Goal: Task Accomplishment & Management: Complete application form

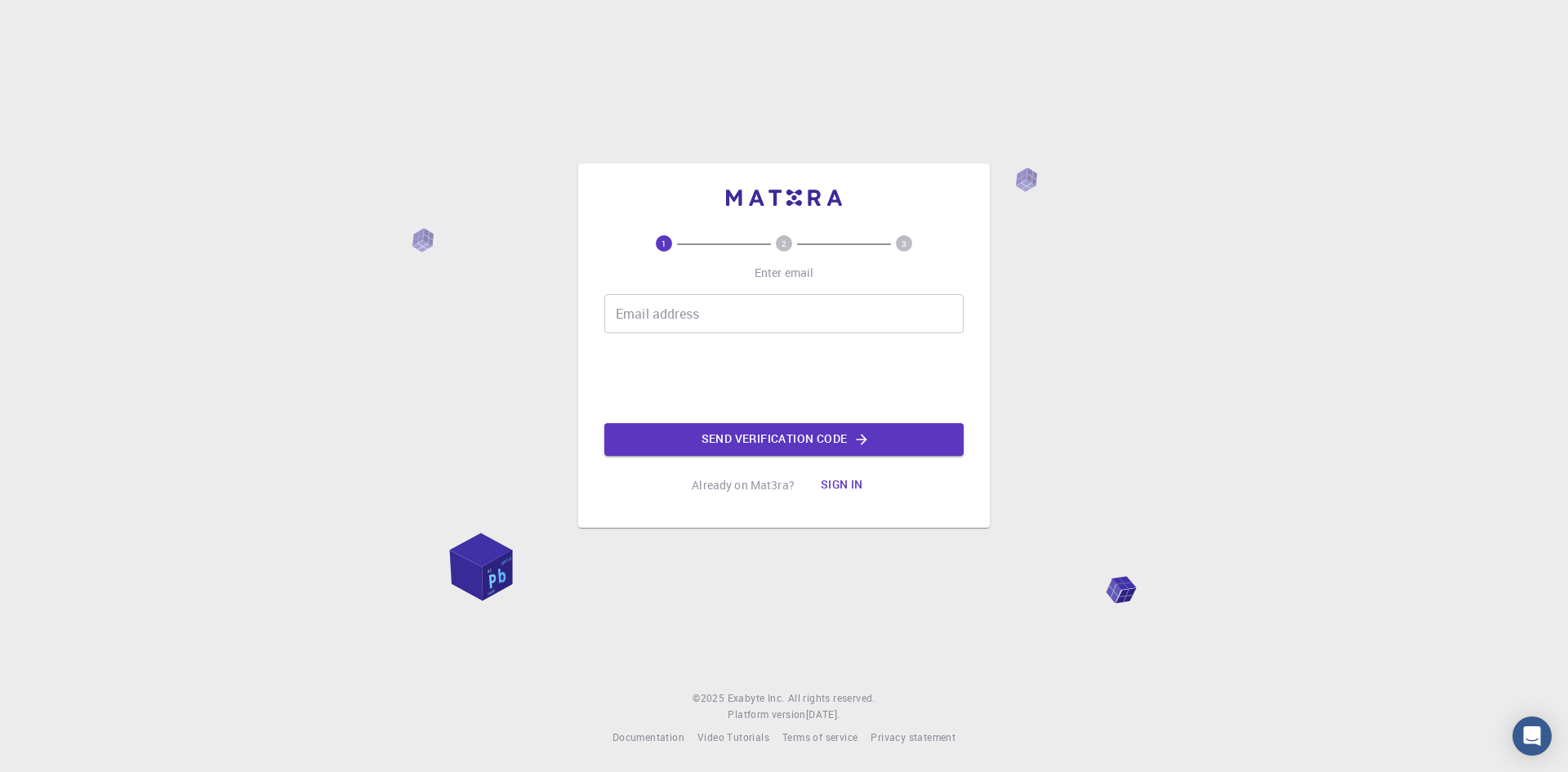
click at [645, 313] on input "Email address" at bounding box center [784, 313] width 359 height 40
type input "[EMAIL_ADDRESS][DOMAIN_NAME]"
click at [741, 440] on button "Send verification code" at bounding box center [784, 440] width 359 height 32
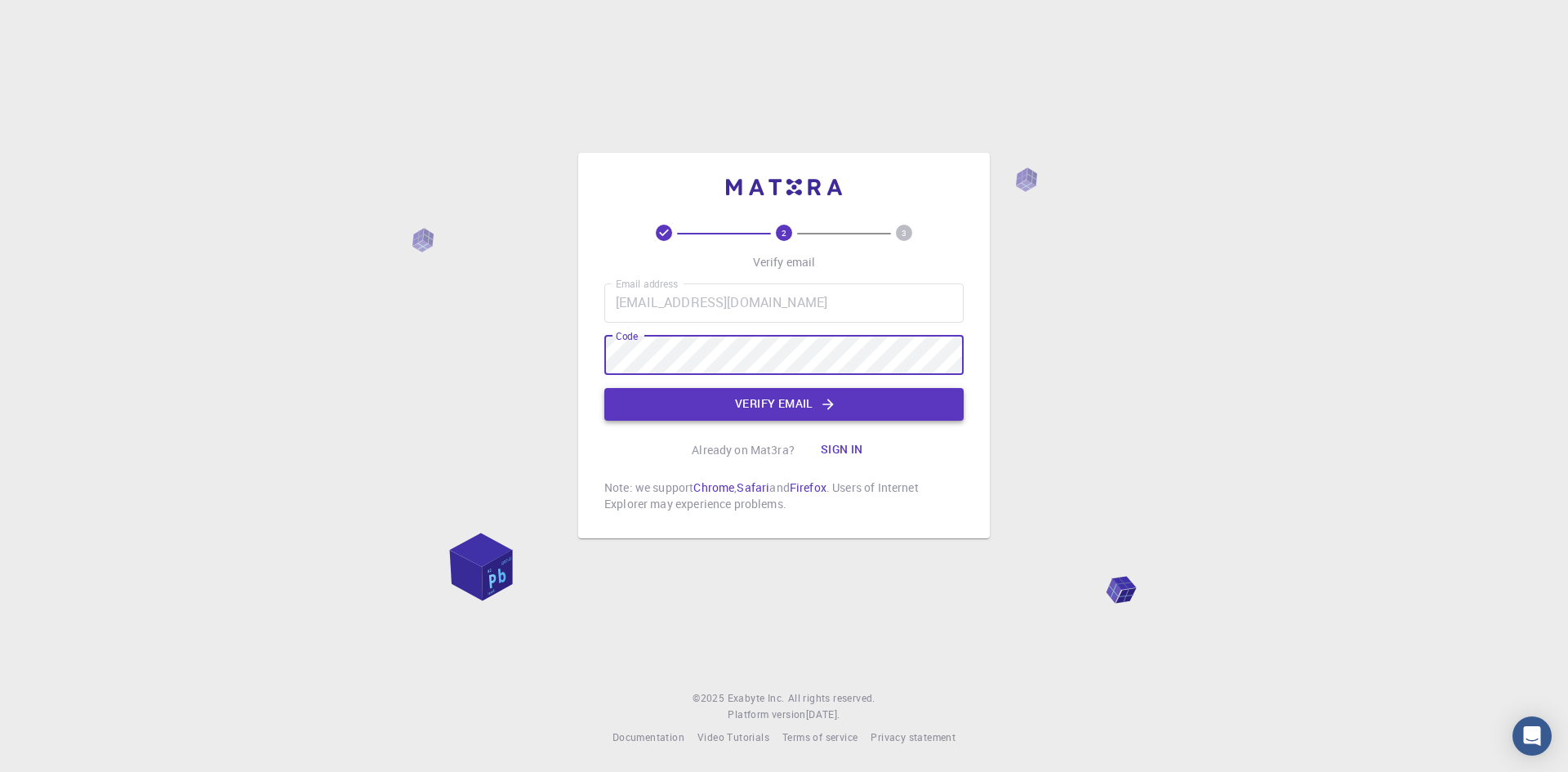
click at [729, 408] on button "Verify email" at bounding box center [784, 404] width 359 height 32
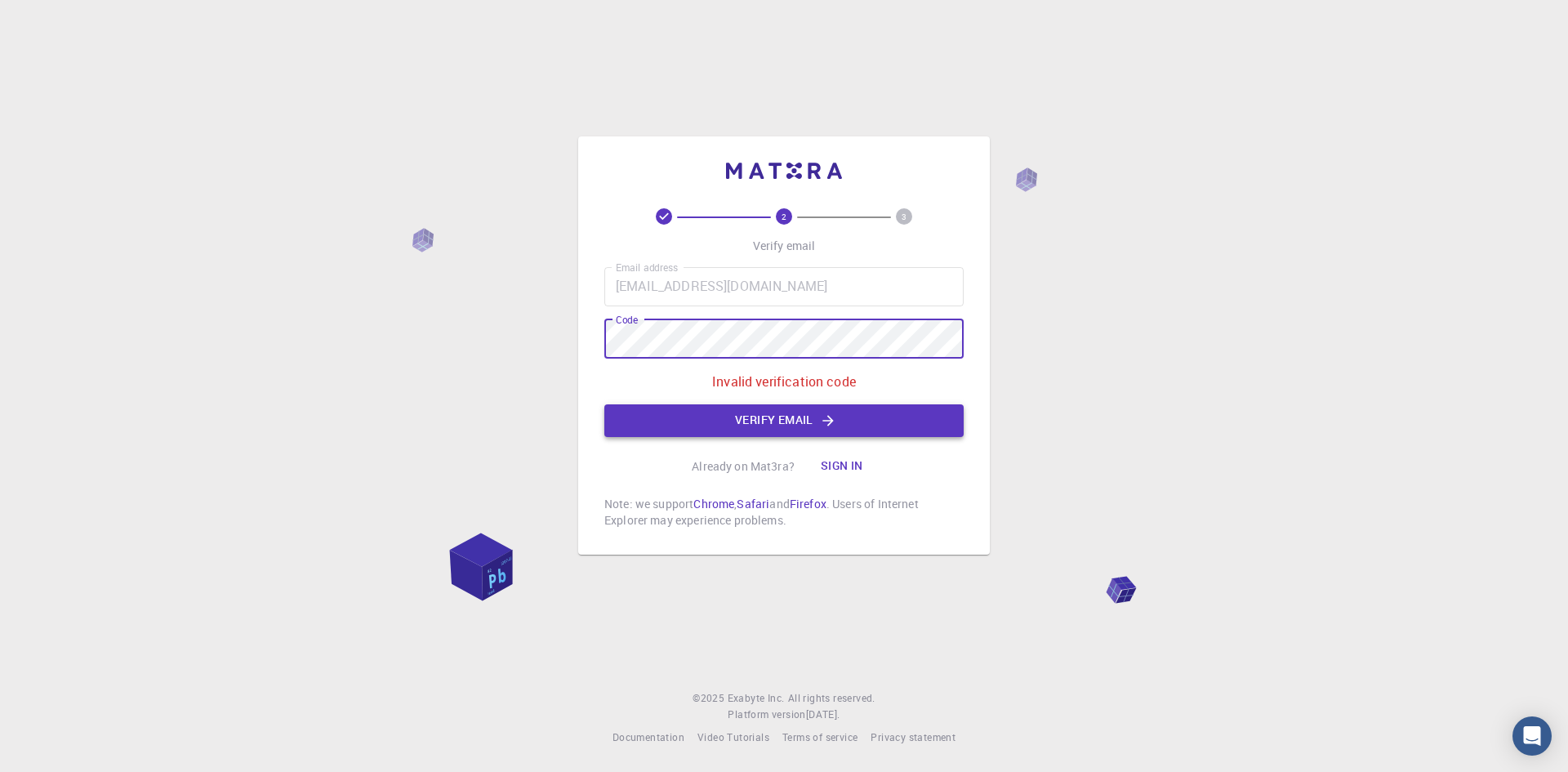
click at [710, 412] on button "Verify email" at bounding box center [784, 421] width 359 height 32
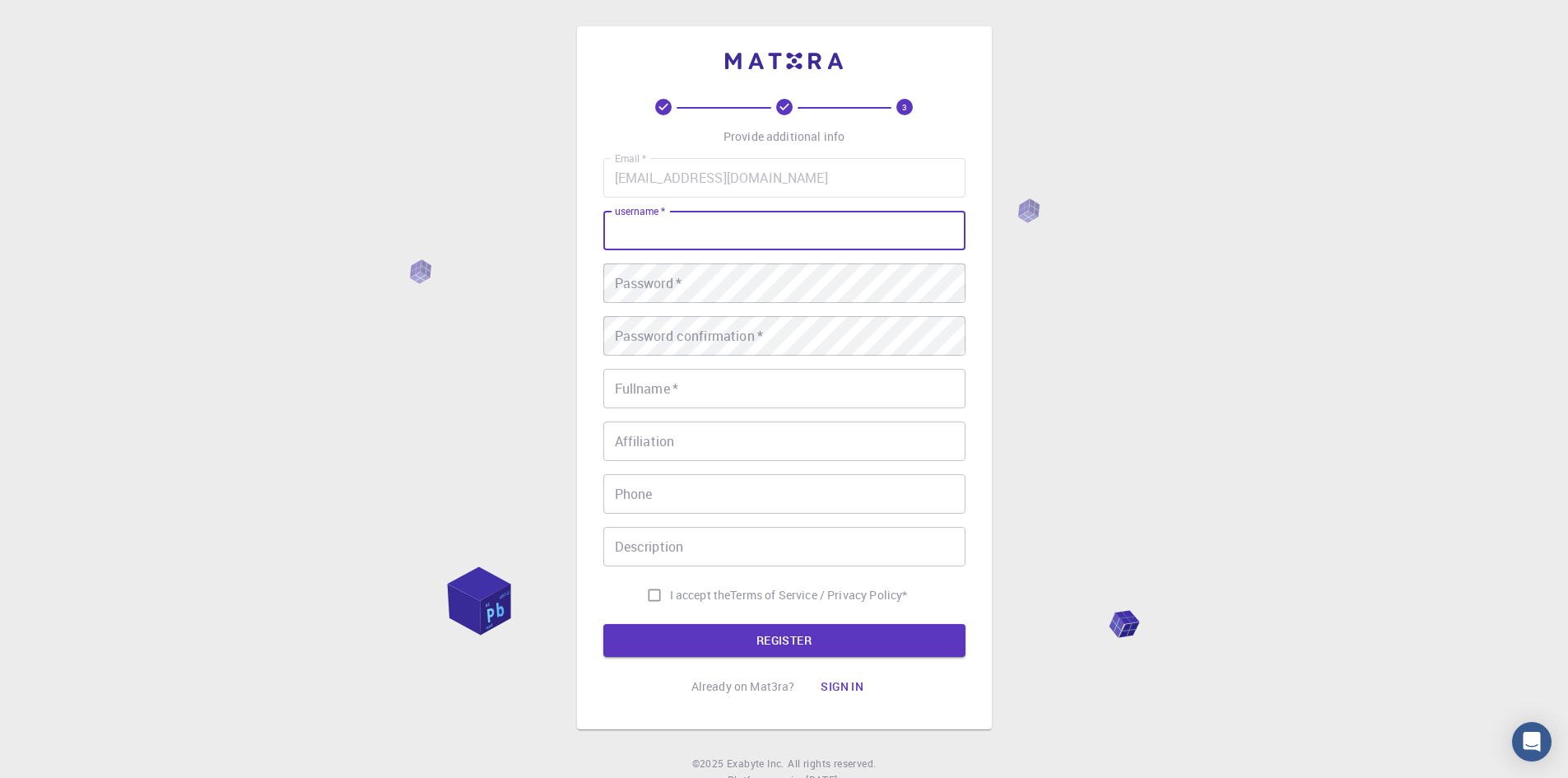
click at [694, 236] on input "username   *" at bounding box center [784, 231] width 362 height 40
type input "[PERSON_NAME]"
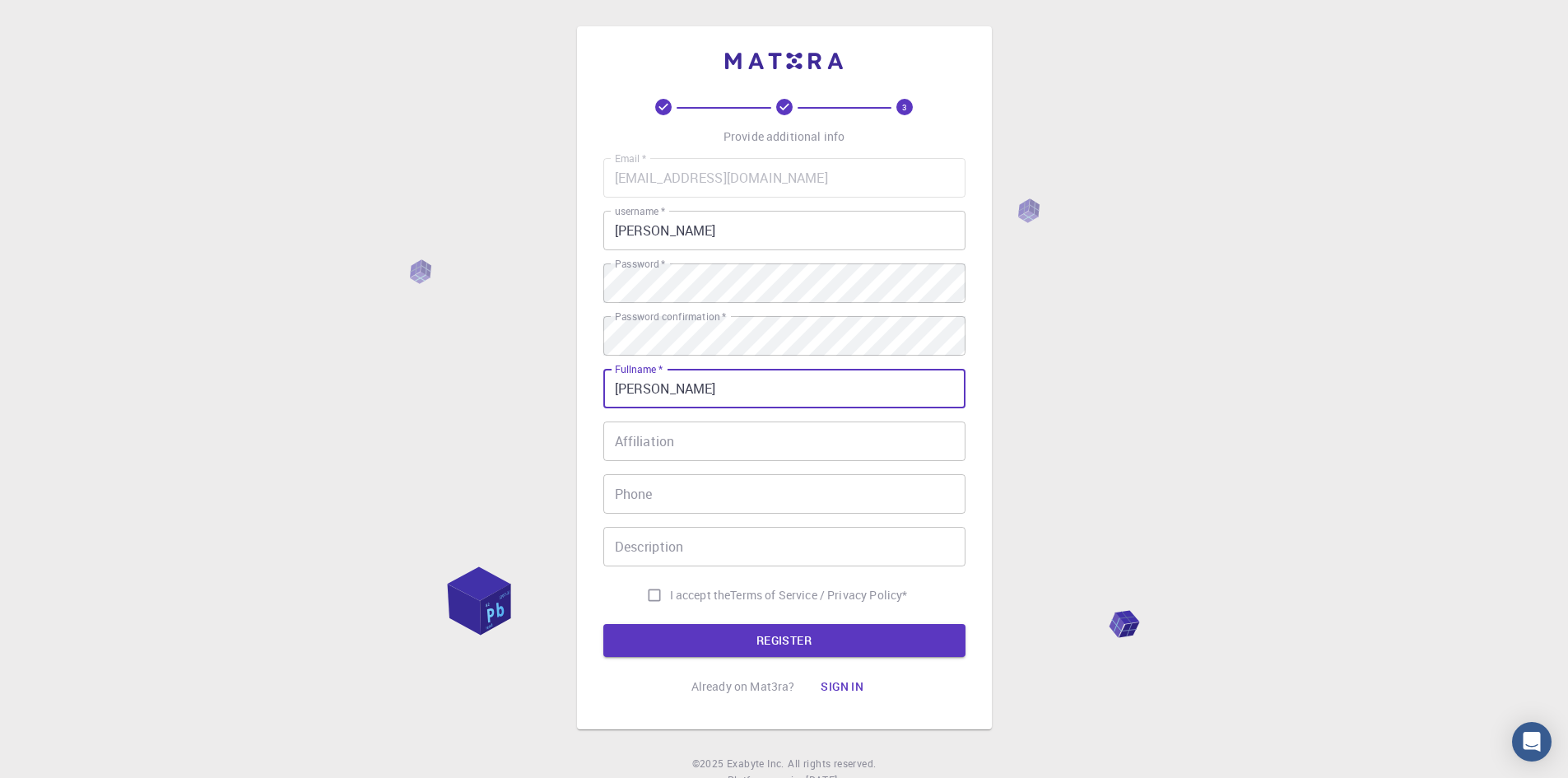
type input "[PERSON_NAME]"
click at [656, 593] on input "I accept the Terms of Service / Privacy Policy *" at bounding box center [655, 595] width 31 height 31
checkbox input "true"
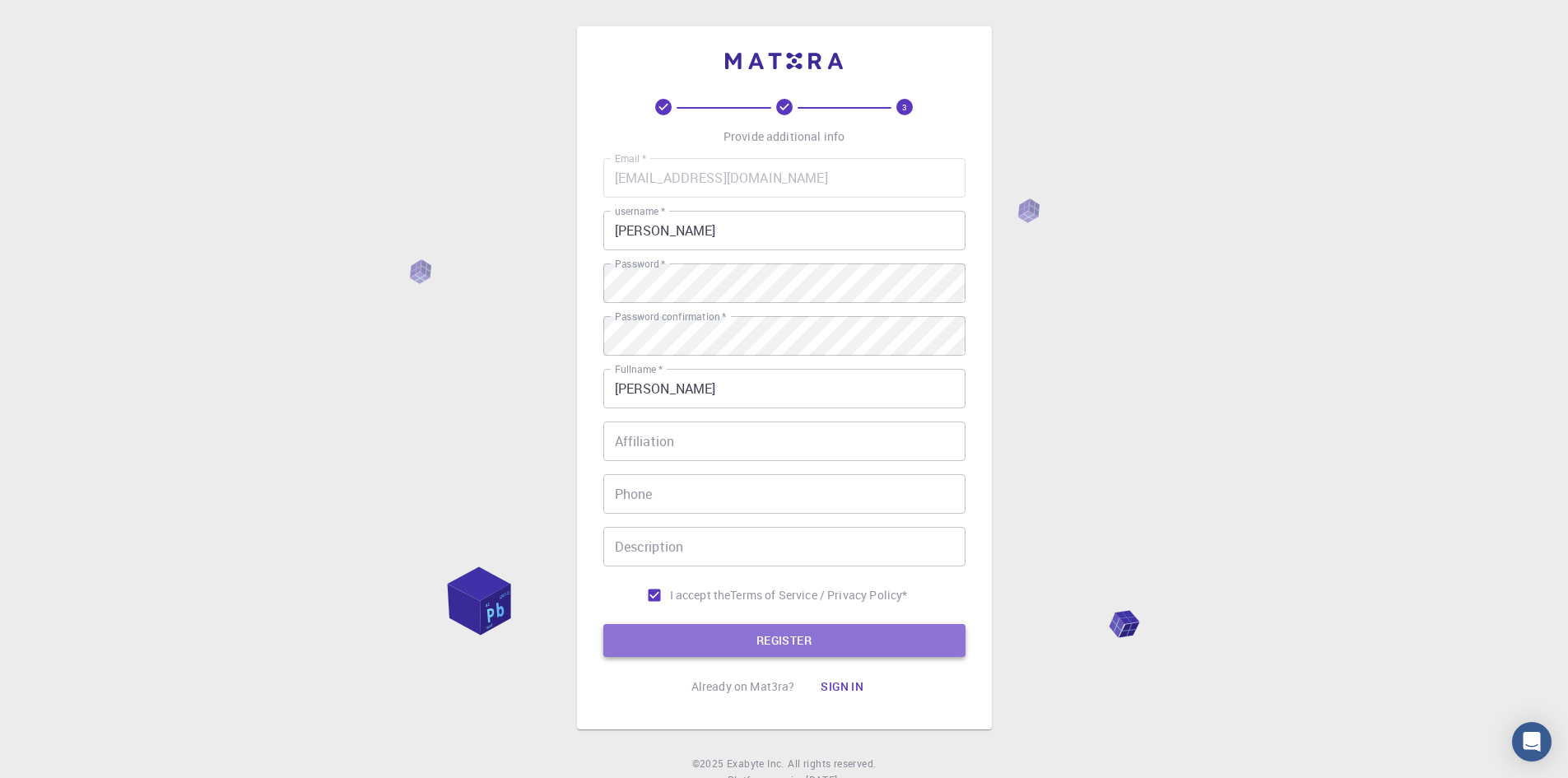
click at [748, 638] on button "REGISTER" at bounding box center [784, 640] width 362 height 33
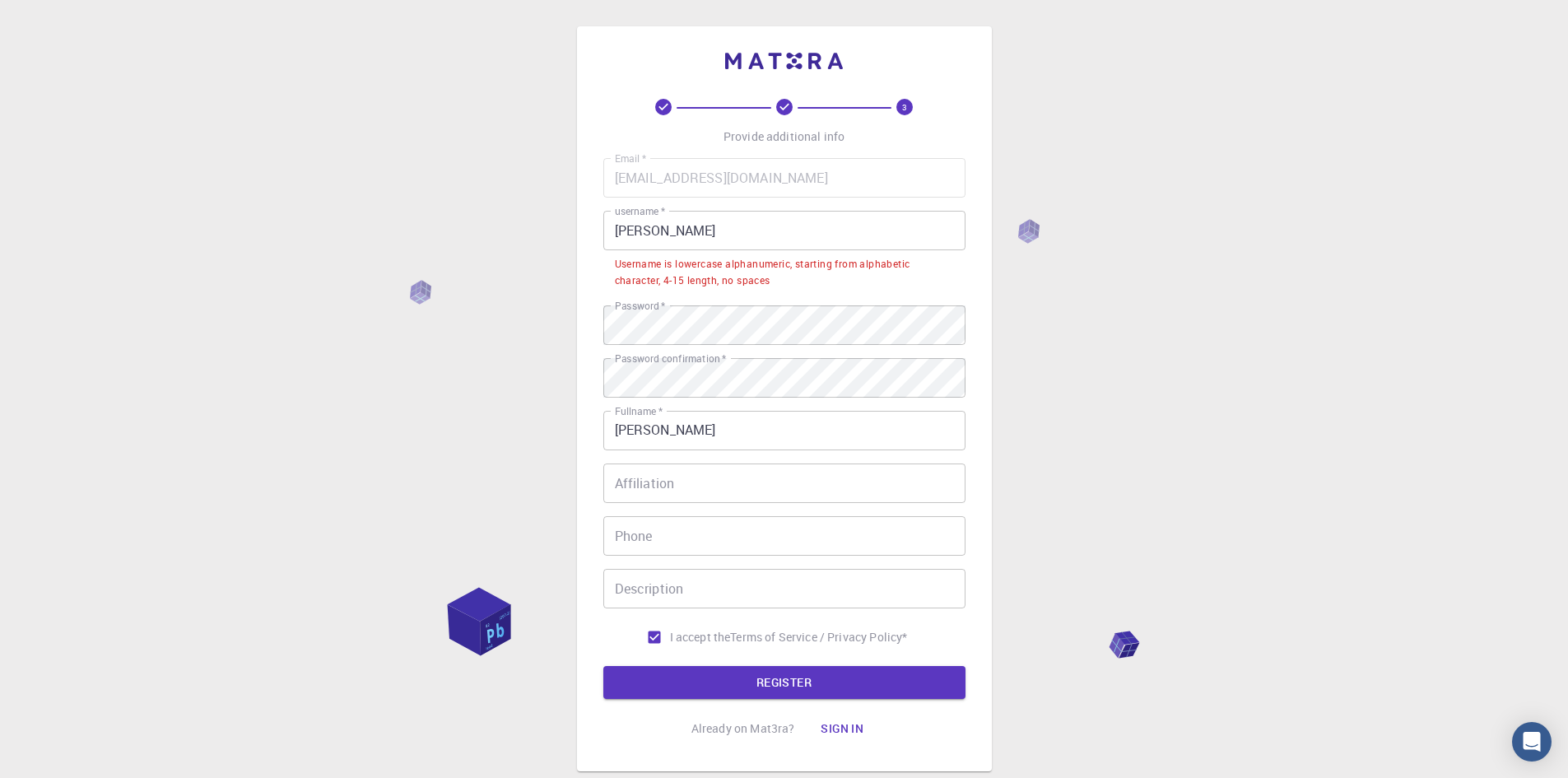
click at [626, 231] on input "[PERSON_NAME]" at bounding box center [784, 231] width 362 height 40
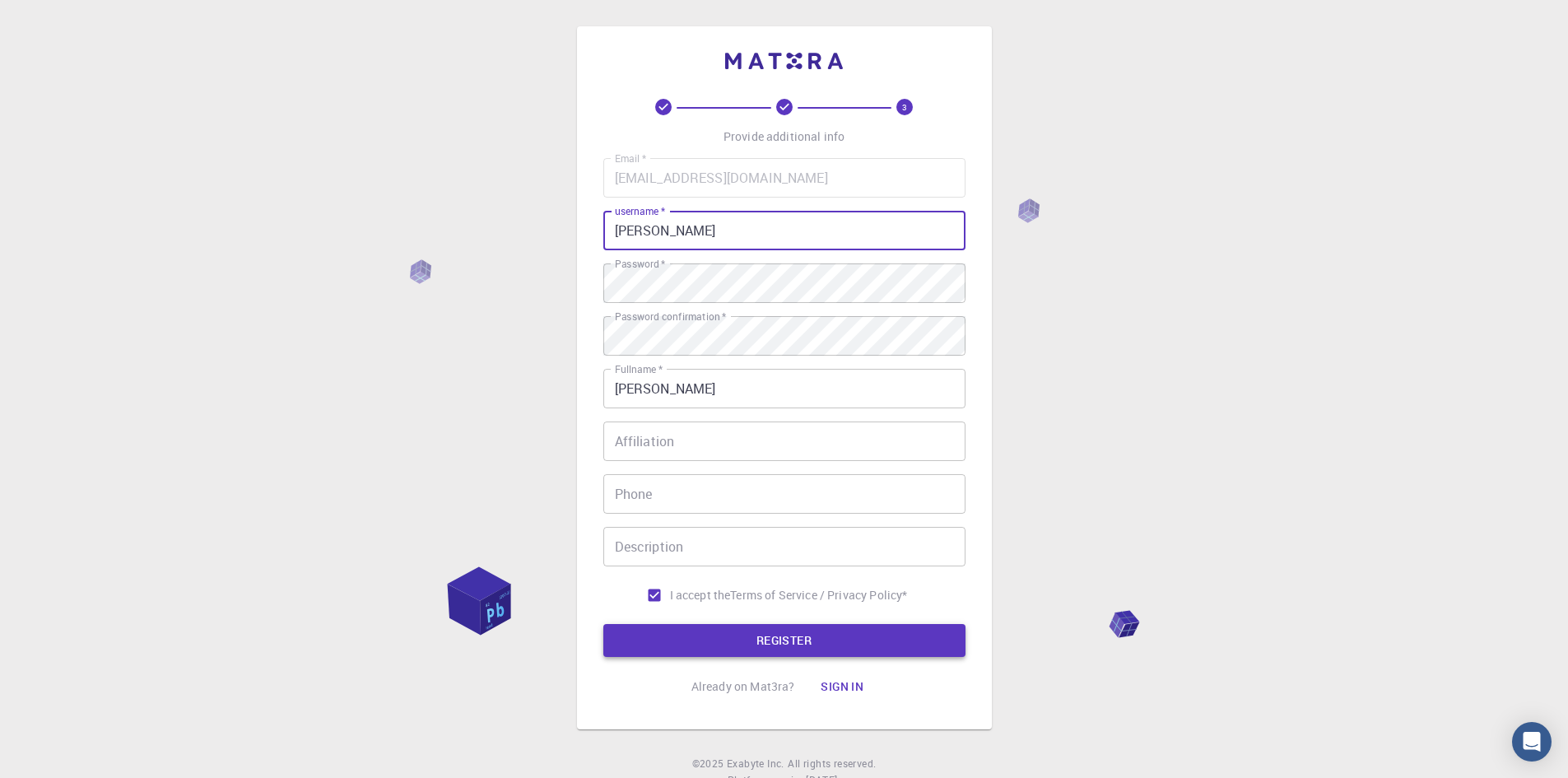
type input "[PERSON_NAME]"
click at [790, 640] on button "REGISTER" at bounding box center [784, 640] width 362 height 33
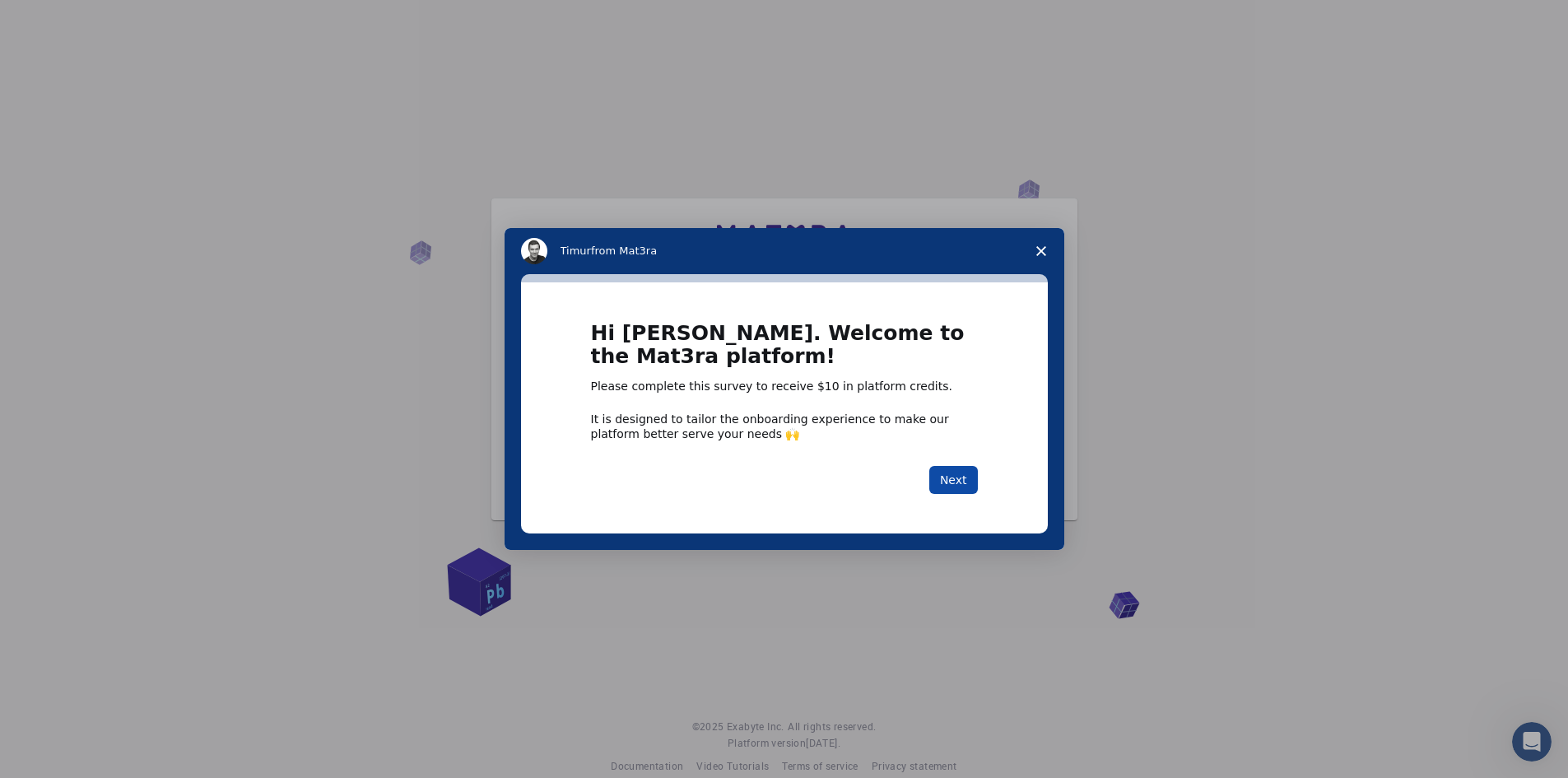
click at [957, 480] on button "Next" at bounding box center [953, 479] width 48 height 28
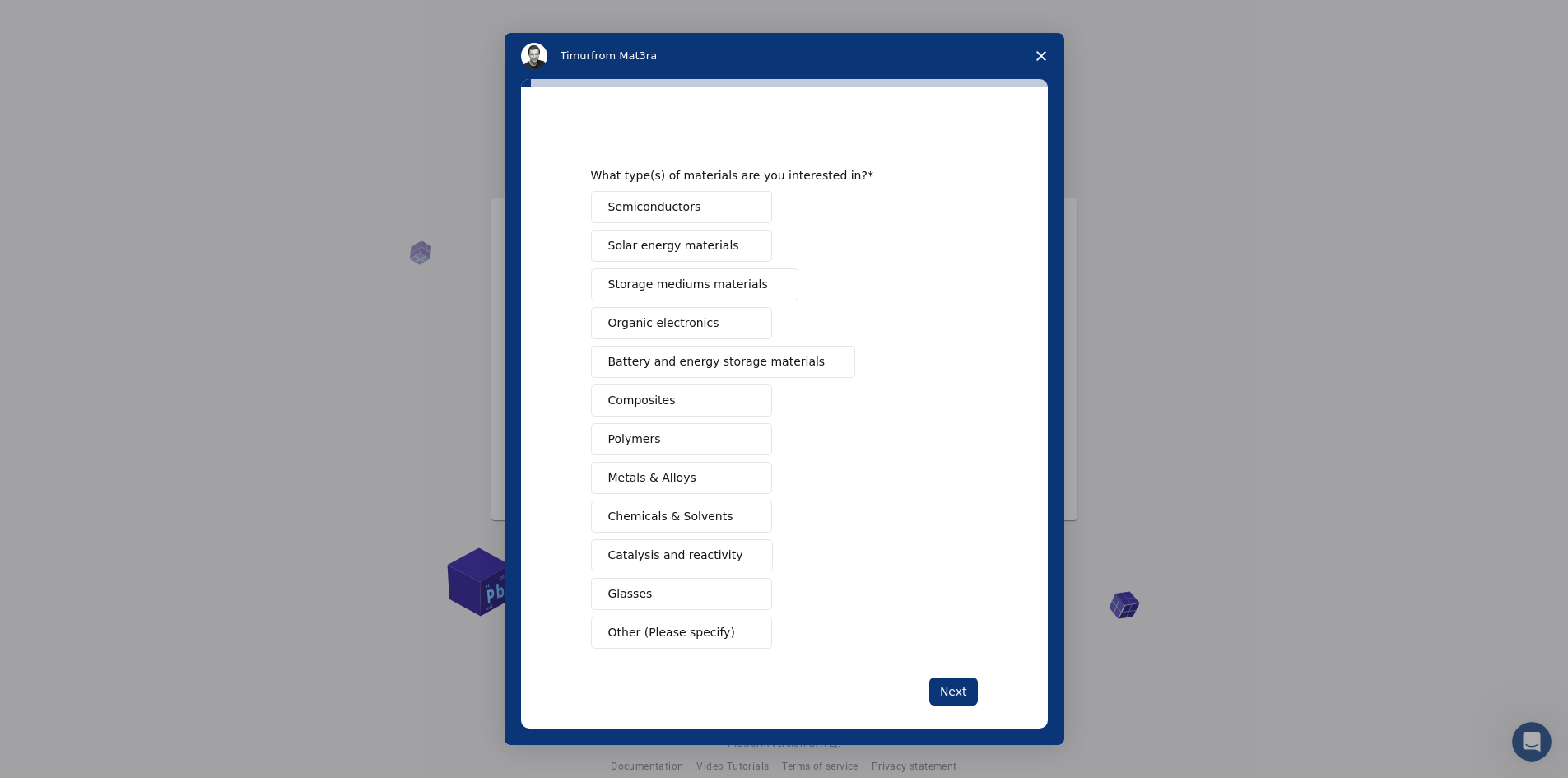
click at [642, 481] on span "Metals & Alloys" at bounding box center [652, 478] width 88 height 17
click at [952, 698] on button "Next" at bounding box center [953, 691] width 48 height 28
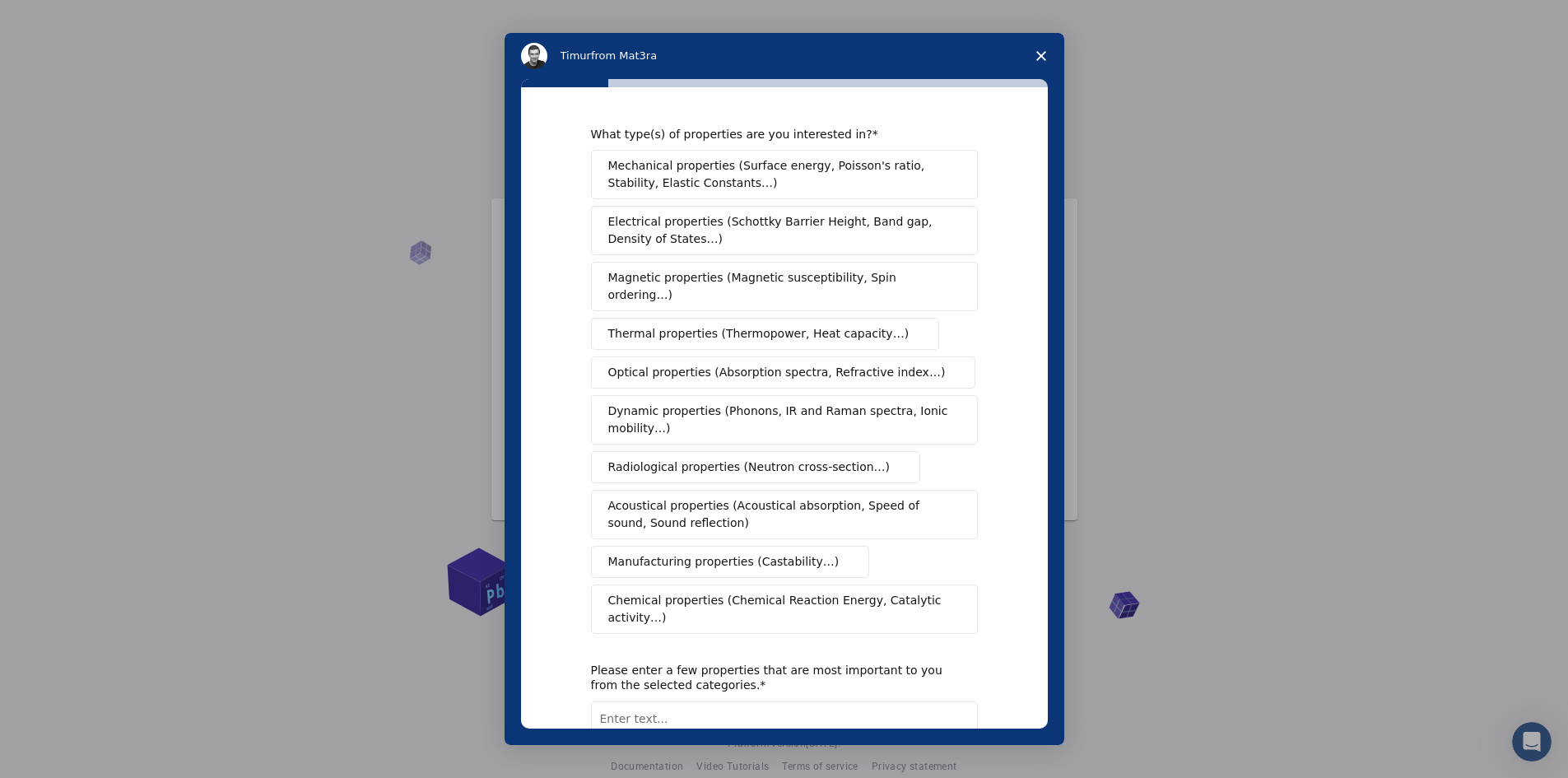
click at [715, 497] on span "Acoustical properties (Acoustical absorption, Speed of sound, Sound reflection)" at bounding box center [779, 515] width 342 height 34
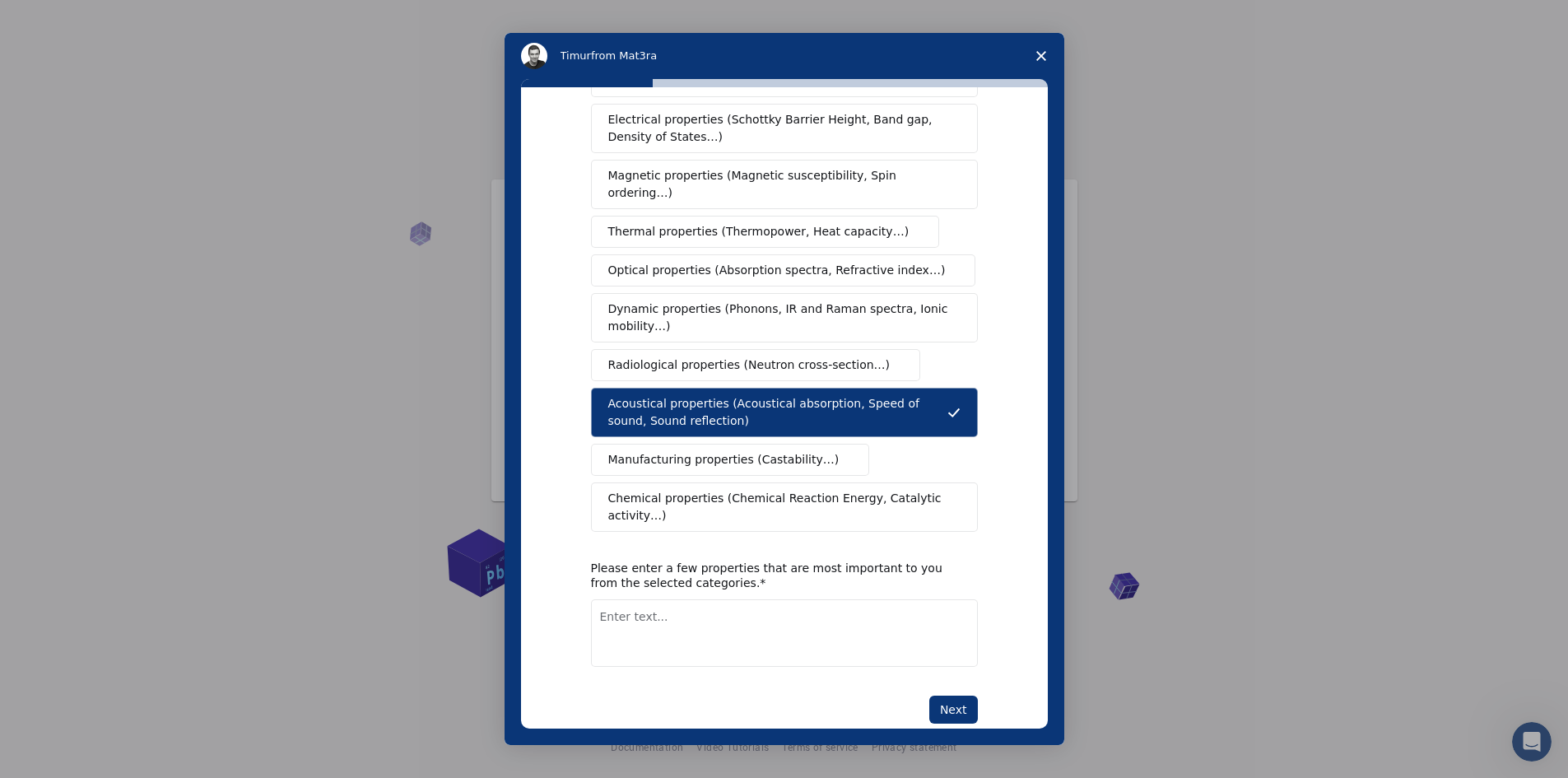
scroll to position [23, 0]
click at [957, 695] on button "Next" at bounding box center [953, 709] width 48 height 28
drag, startPoint x: 835, startPoint y: 386, endPoint x: 712, endPoint y: 608, distance: 253.8
click at [712, 608] on textarea "Enter text..." at bounding box center [784, 633] width 387 height 67
type textarea "sound reflexion"
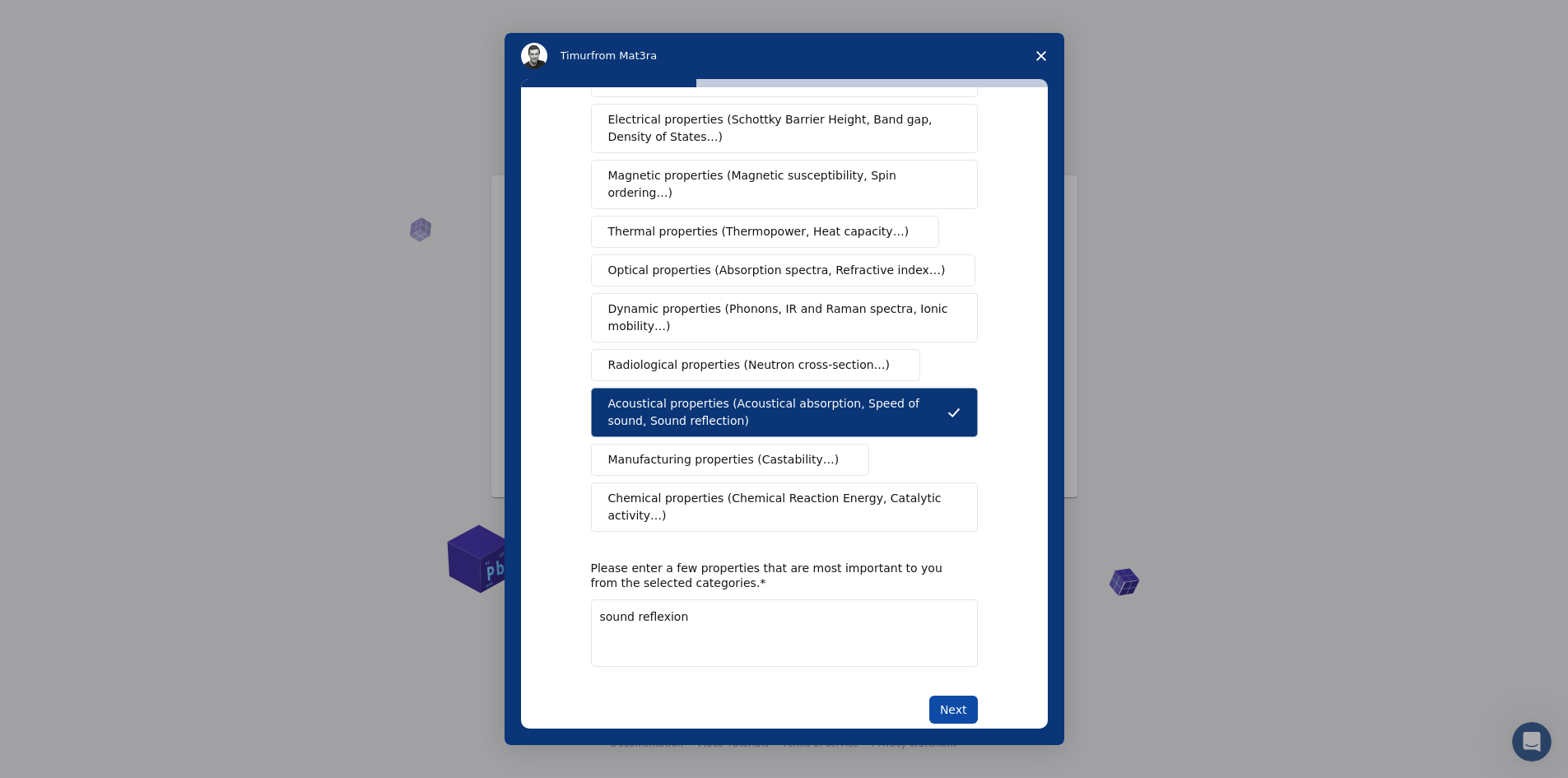
click at [962, 695] on button "Next" at bounding box center [953, 709] width 48 height 28
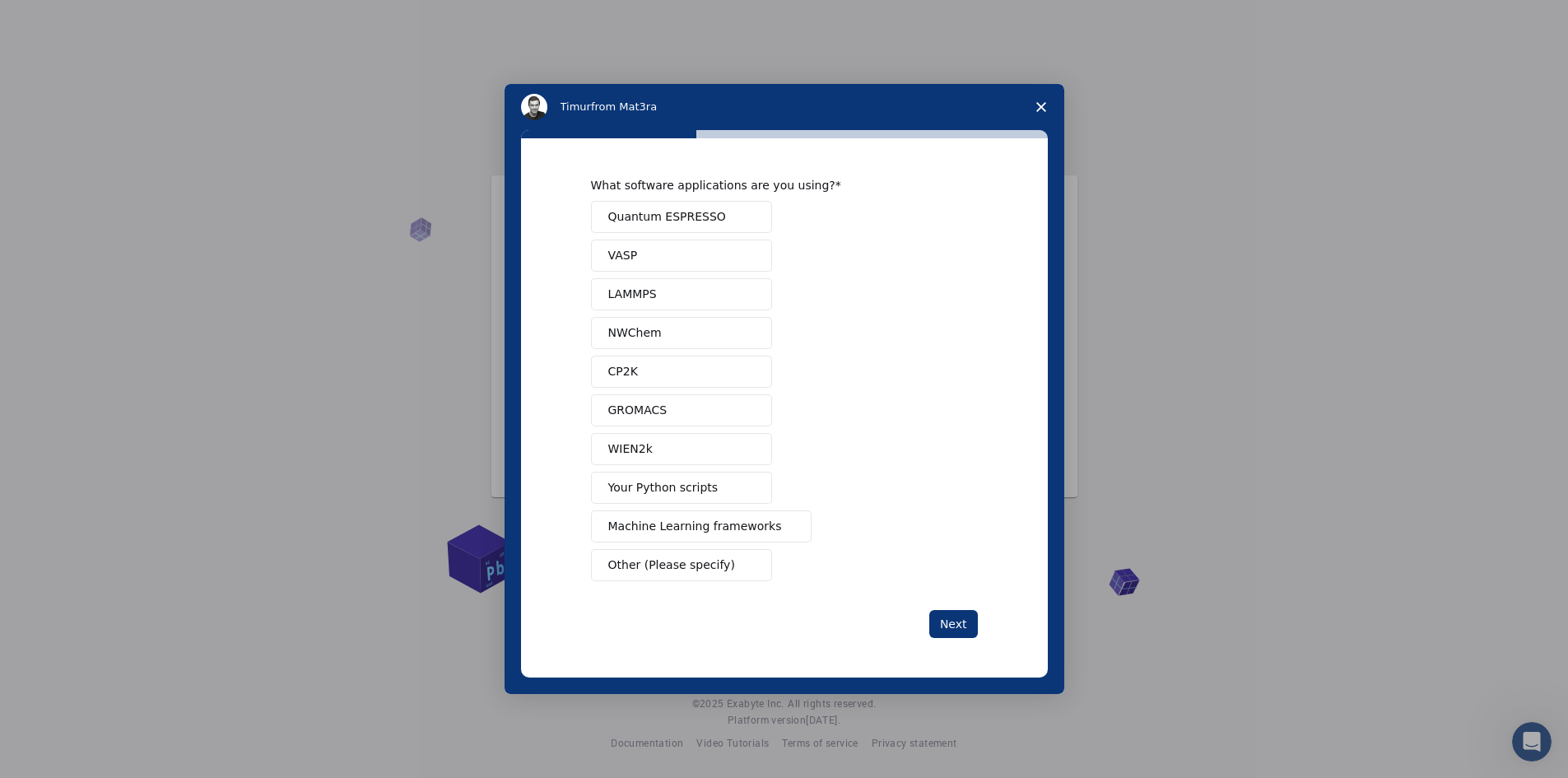
scroll to position [0, 0]
click at [736, 517] on span "Machine Learning frameworks" at bounding box center [695, 526] width 173 height 17
click at [947, 625] on button "Next" at bounding box center [953, 624] width 48 height 28
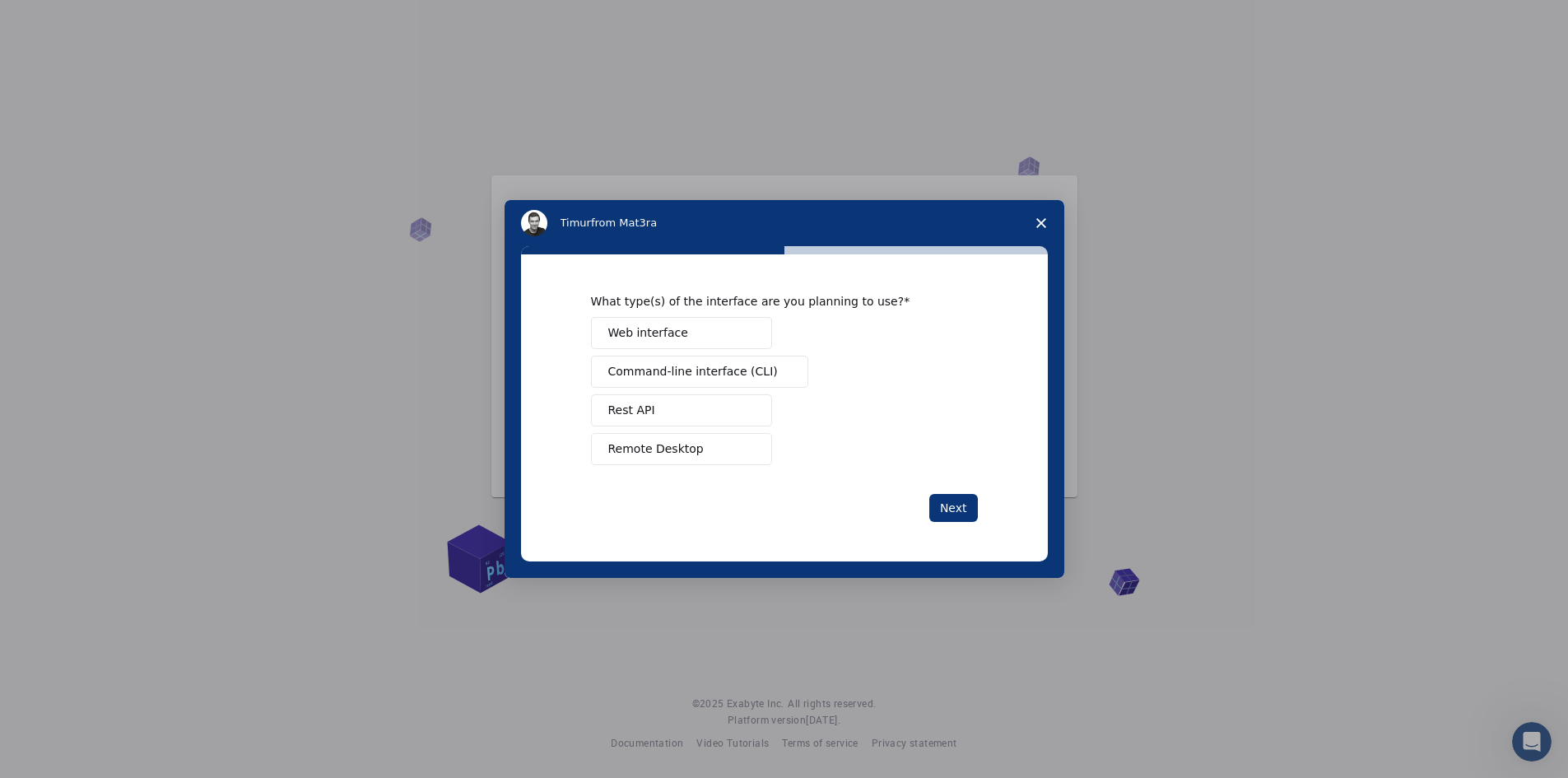
click at [648, 332] on span "Web interface" at bounding box center [648, 332] width 80 height 17
click at [949, 506] on button "Next" at bounding box center [953, 507] width 48 height 28
click at [651, 337] on span "Manage a team" at bounding box center [653, 332] width 90 height 17
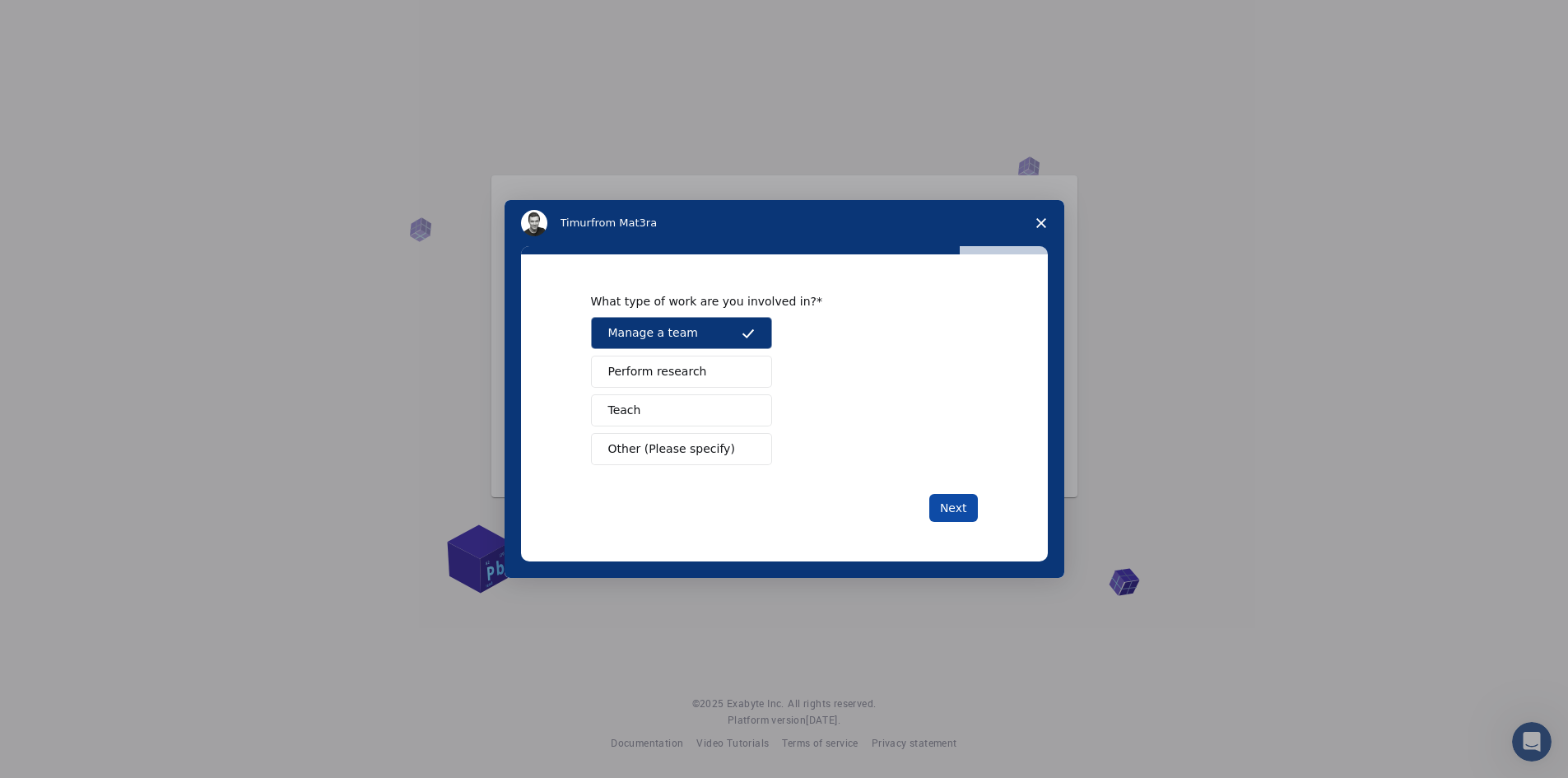
click at [952, 509] on button "Next" at bounding box center [953, 507] width 48 height 28
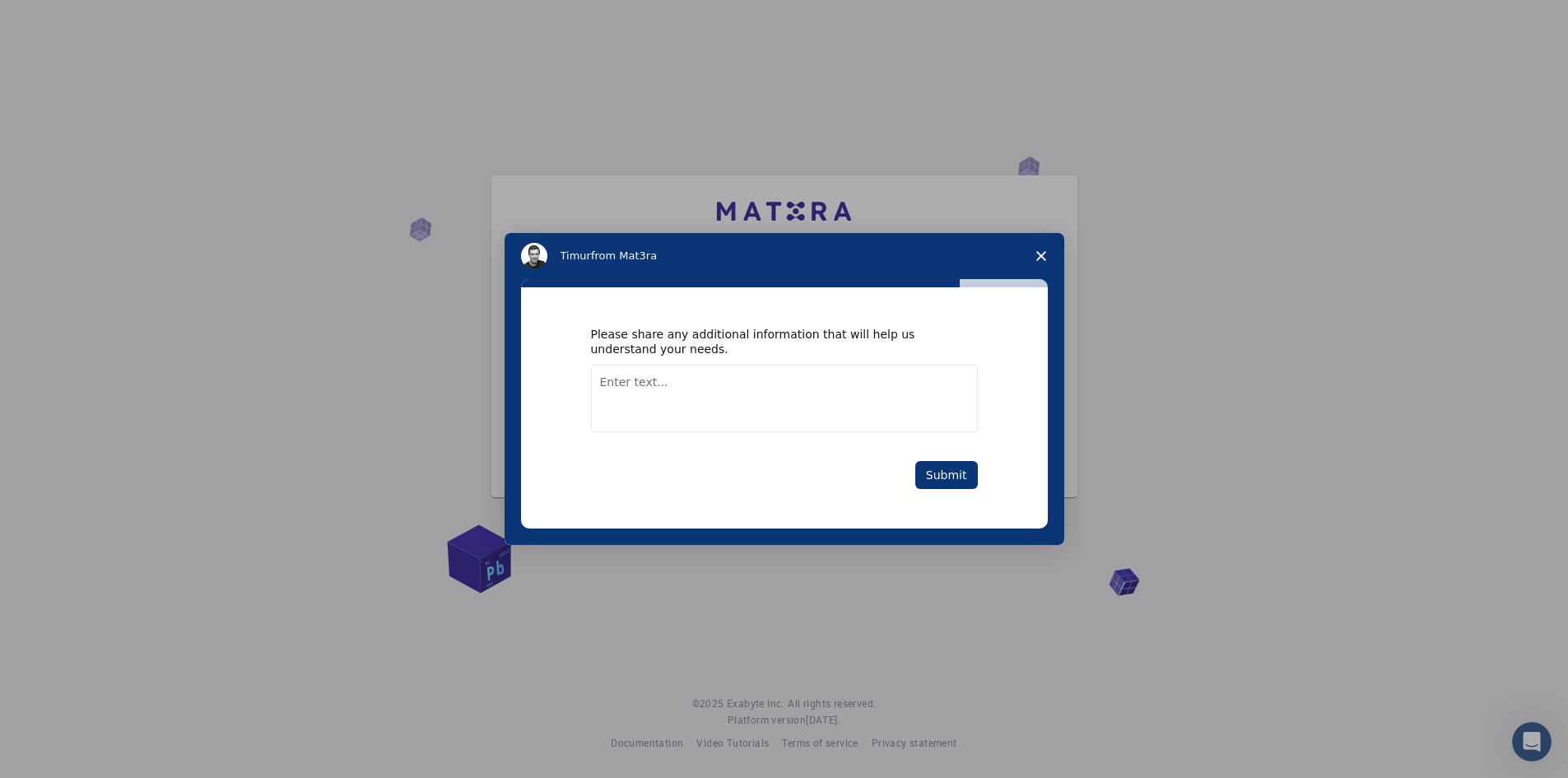
click at [691, 392] on textarea "Enter text..." at bounding box center [784, 399] width 387 height 67
type textarea "no additional information needed"
click at [940, 477] on button "Submit" at bounding box center [946, 475] width 63 height 28
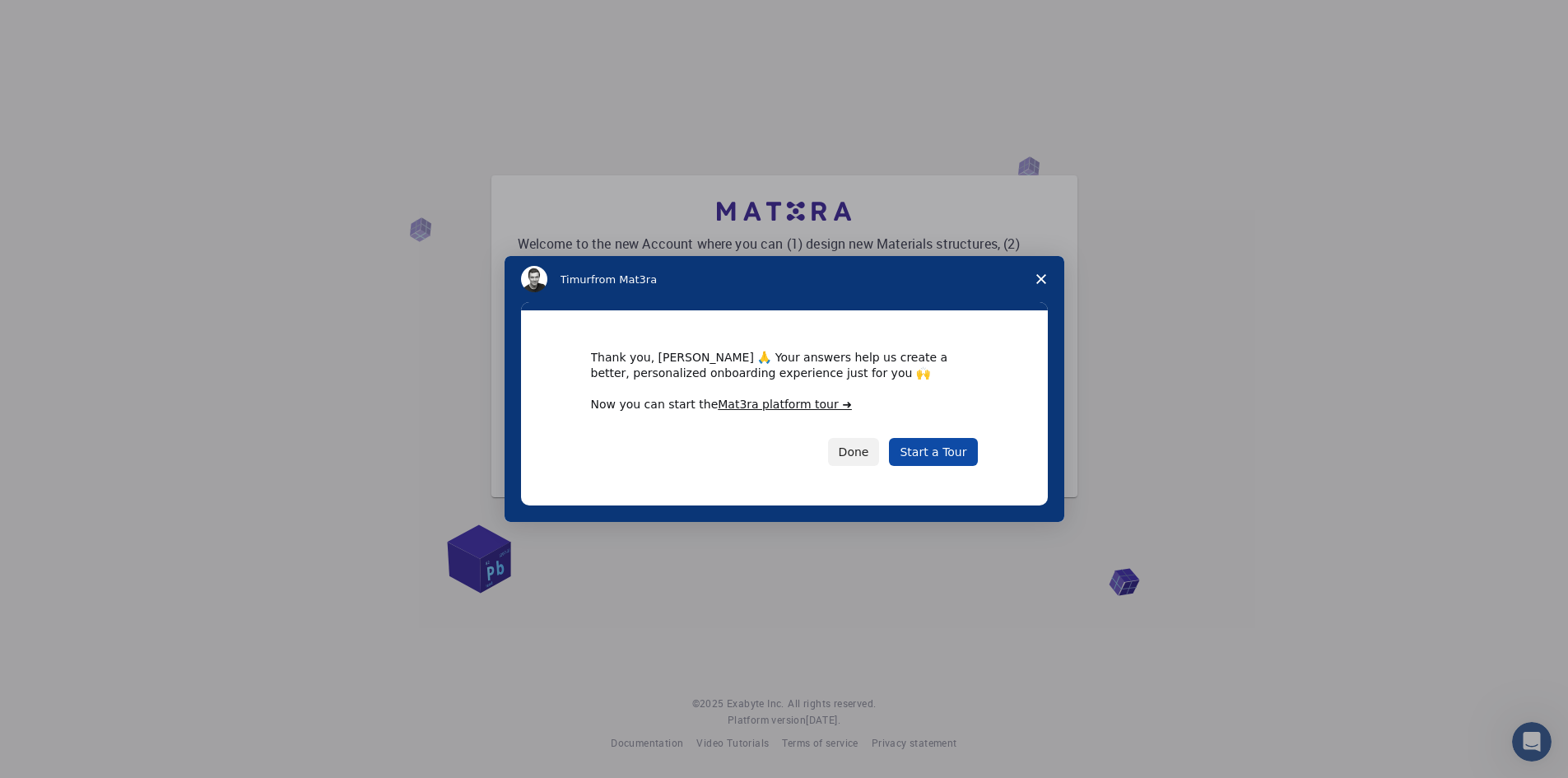
click at [951, 456] on link "Start a Tour" at bounding box center [932, 451] width 88 height 28
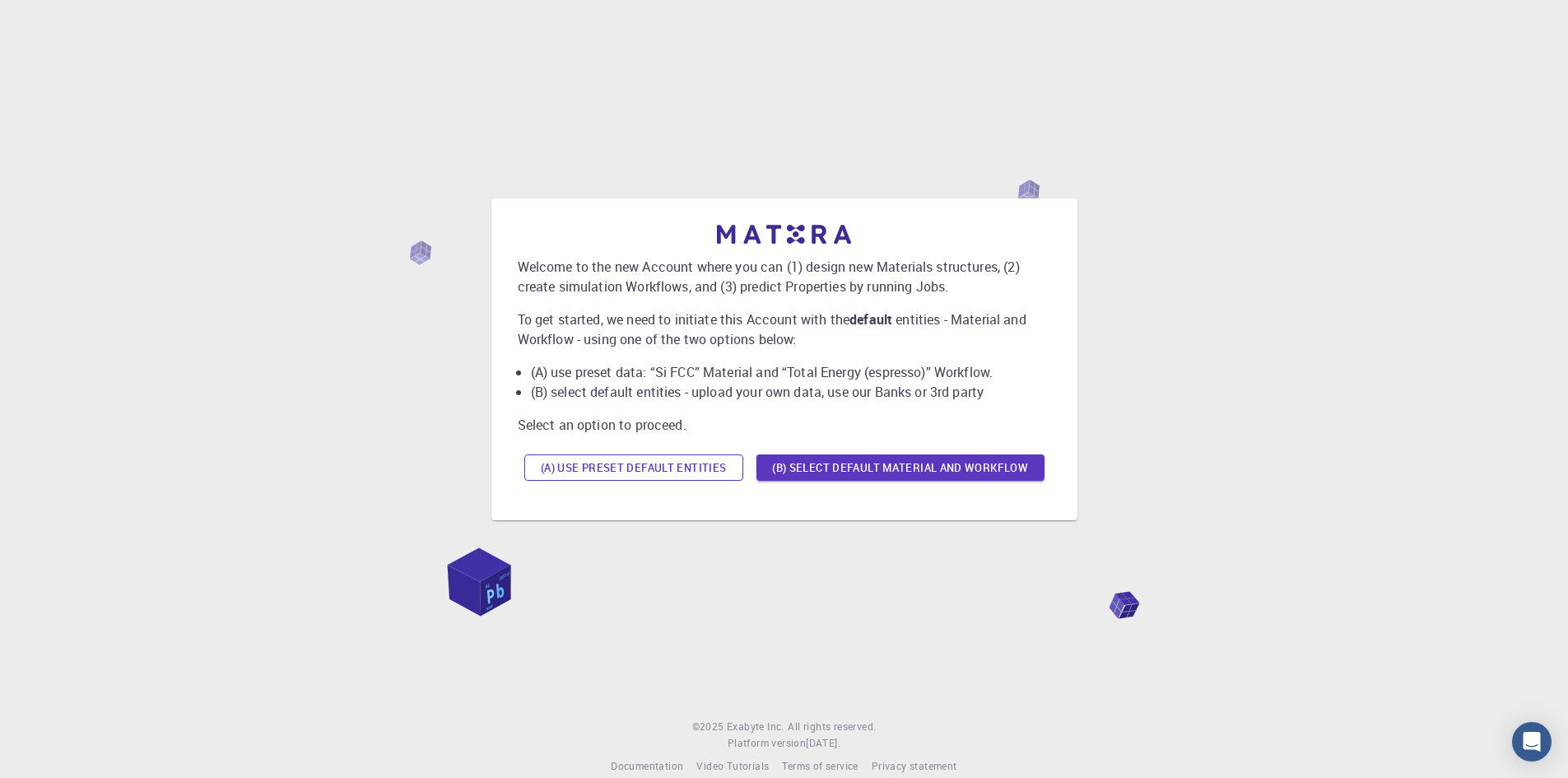
click at [607, 472] on button "(A) Use preset default entities" at bounding box center [634, 468] width 219 height 26
